Goal: Entertainment & Leisure: Consume media (video, audio)

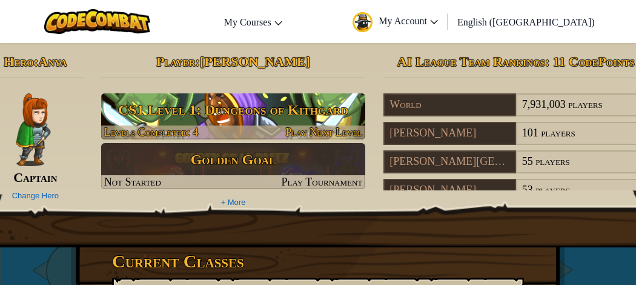
click at [239, 127] on div at bounding box center [233, 132] width 265 height 14
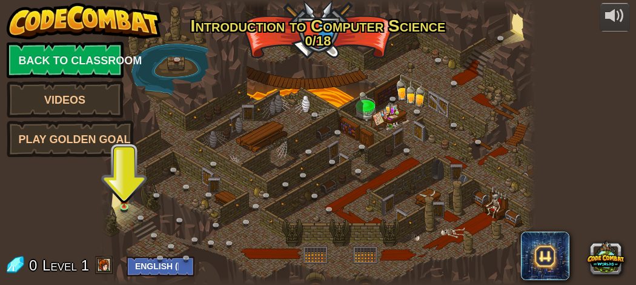
click at [98, 263] on span at bounding box center [104, 265] width 18 height 18
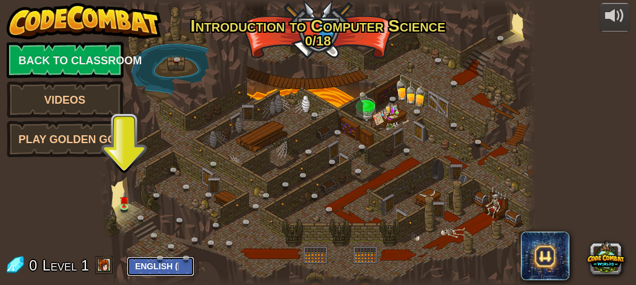
click at [147, 268] on select "English (US) English (UK) 简体中文 繁體中文 русский español (ES) español (América Latin…" at bounding box center [161, 266] width 68 height 20
click at [95, 184] on div "powered by Back to Classroom Videos Play Golden Goal 25. Kithgard Gates (Locked…" at bounding box center [318, 142] width 636 height 285
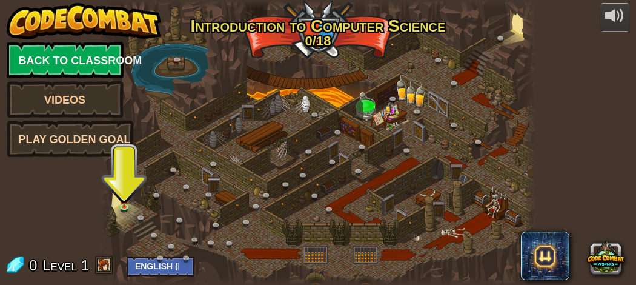
click at [102, 142] on link "Play Golden Goal" at bounding box center [70, 139] width 127 height 36
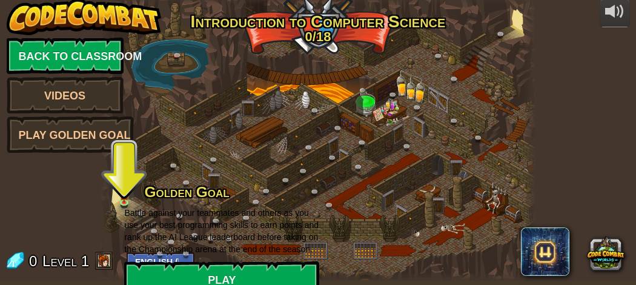
scroll to position [12, 0]
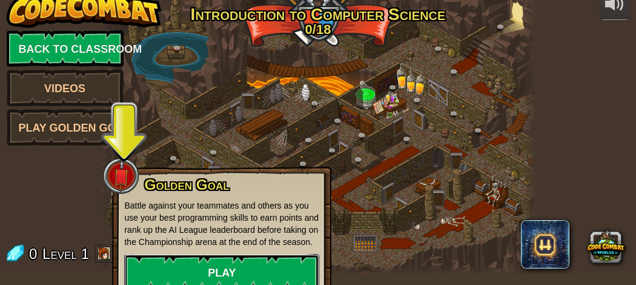
click at [181, 266] on link "Play" at bounding box center [221, 272] width 195 height 36
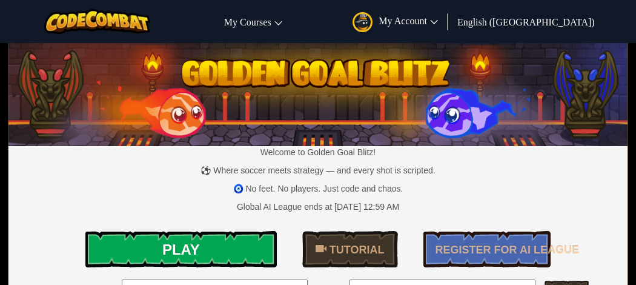
click at [150, 237] on link "Play" at bounding box center [180, 249] width 191 height 36
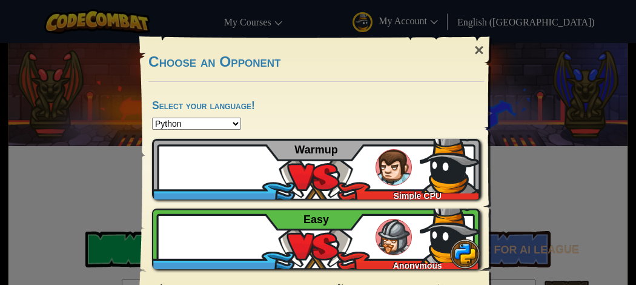
click at [191, 124] on select "Python JavaScript CoffeeScript Lua C++ Java (Experimental)" at bounding box center [196, 124] width 89 height 12
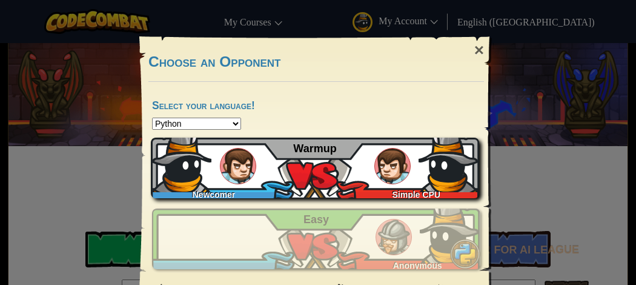
select select "java"
click at [152, 118] on select "Python JavaScript CoffeeScript Lua C++ Java (Experimental)" at bounding box center [196, 124] width 89 height 12
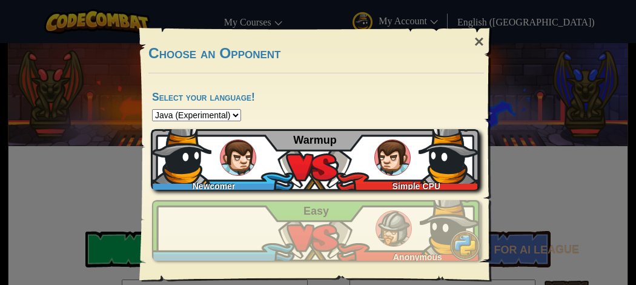
click at [227, 150] on img at bounding box center [238, 157] width 36 height 36
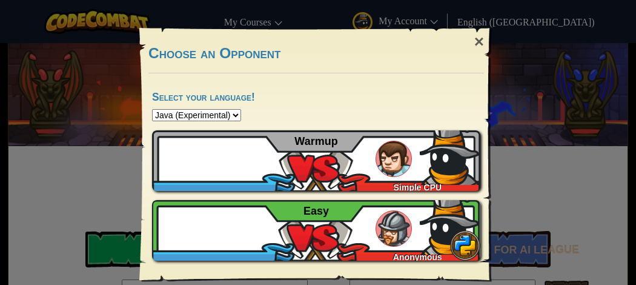
drag, startPoint x: 478, startPoint y: 41, endPoint x: 455, endPoint y: 13, distance: 36.2
click at [478, 38] on div "×" at bounding box center [479, 41] width 28 height 35
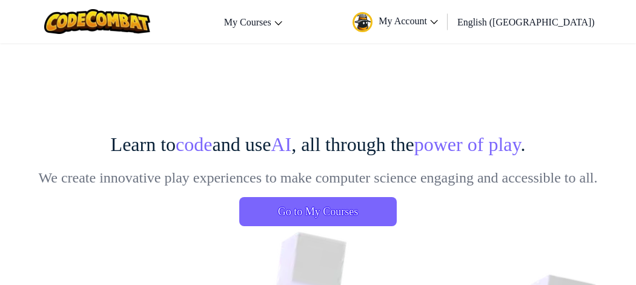
scroll to position [8, 0]
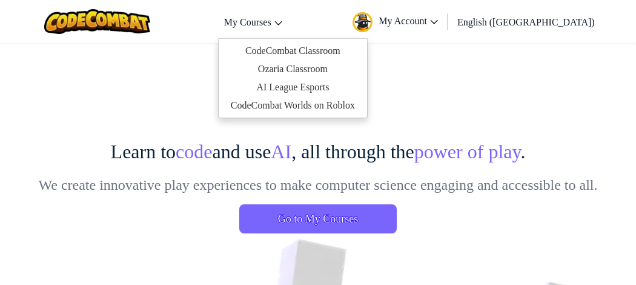
click at [288, 29] on link "My Courses" at bounding box center [253, 21] width 70 height 33
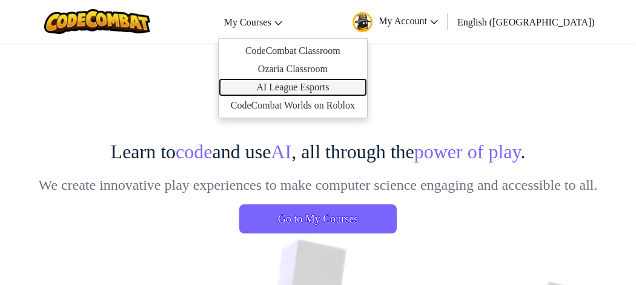
click at [263, 78] on link "AI League Esports" at bounding box center [293, 87] width 148 height 18
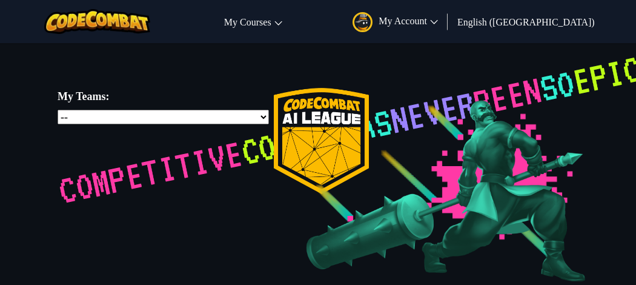
click at [441, 36] on link "My Account" at bounding box center [396, 21] width 98 height 38
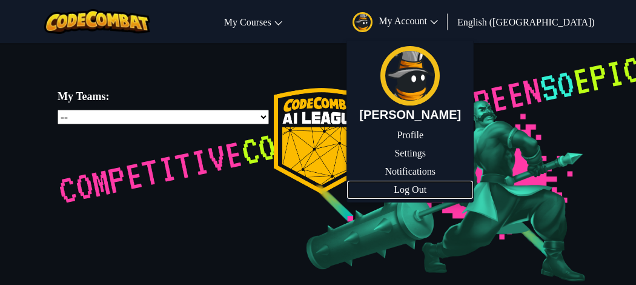
click at [441, 188] on link "Log Out" at bounding box center [410, 190] width 126 height 18
